Goal: Information Seeking & Learning: Learn about a topic

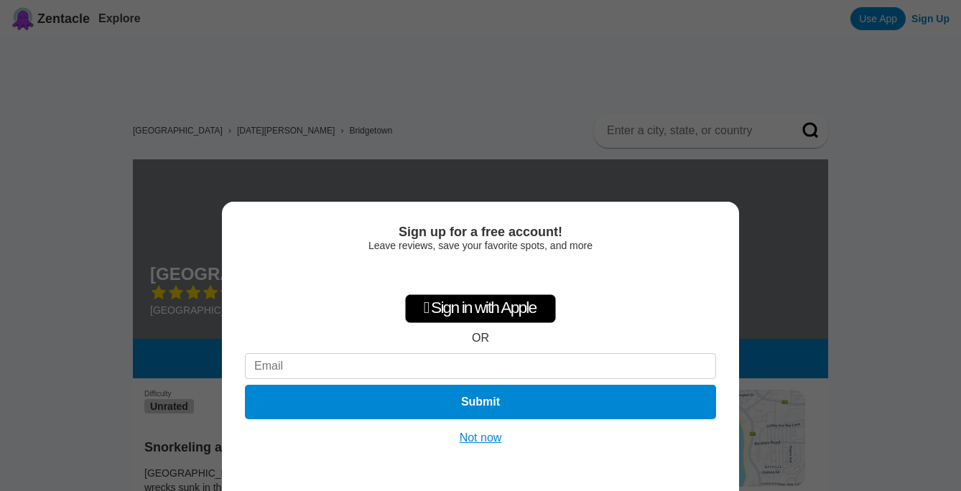
click at [483, 439] on button "Not now" at bounding box center [480, 438] width 51 height 14
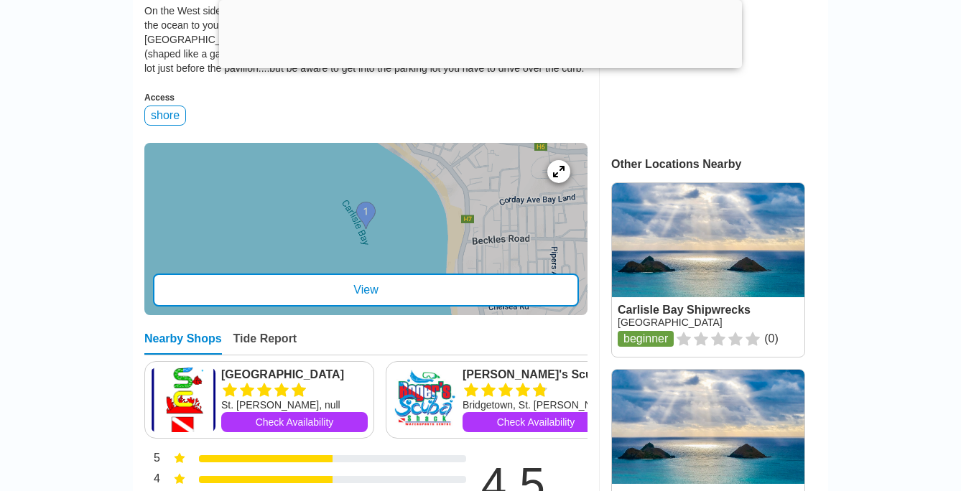
scroll to position [559, 0]
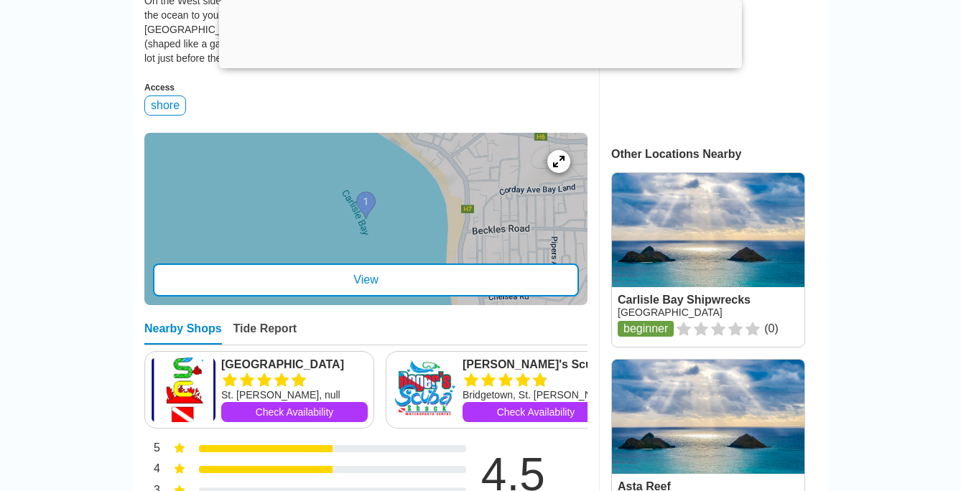
click at [370, 201] on div at bounding box center [365, 219] width 443 height 172
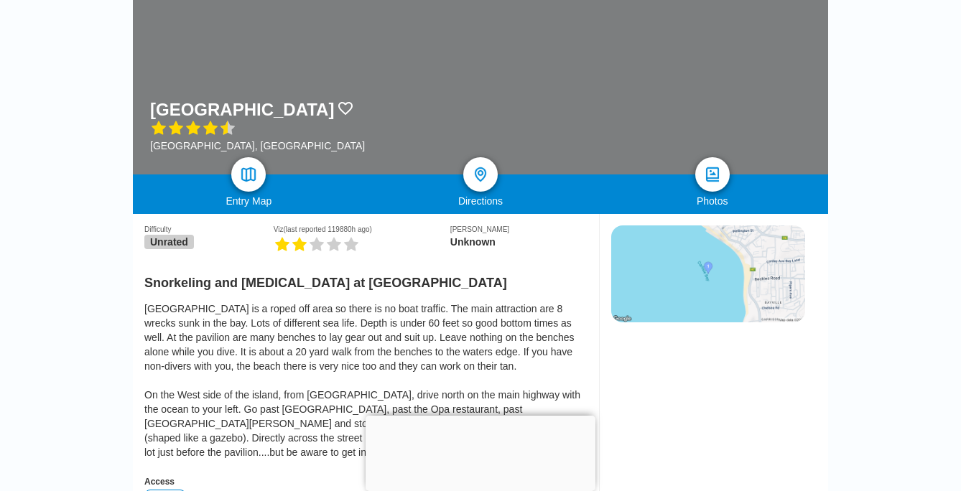
scroll to position [166, 0]
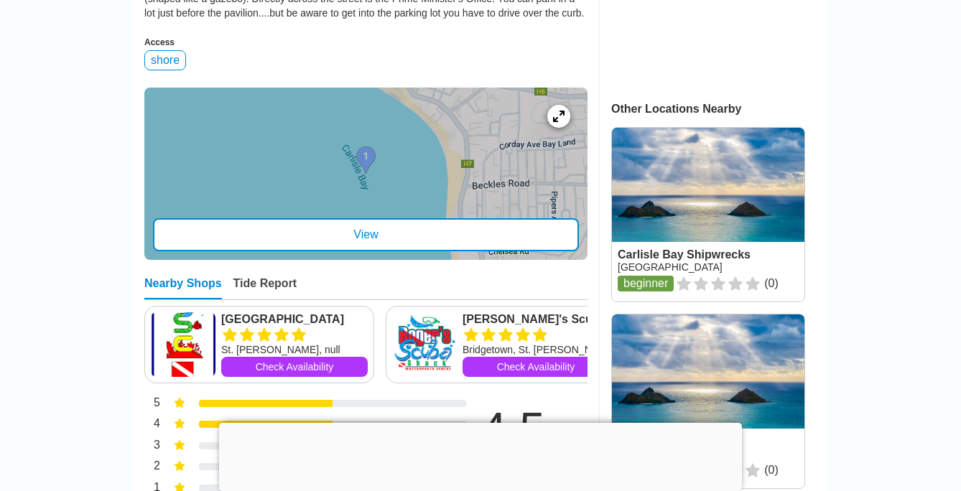
scroll to position [606, 0]
